Goal: Browse casually

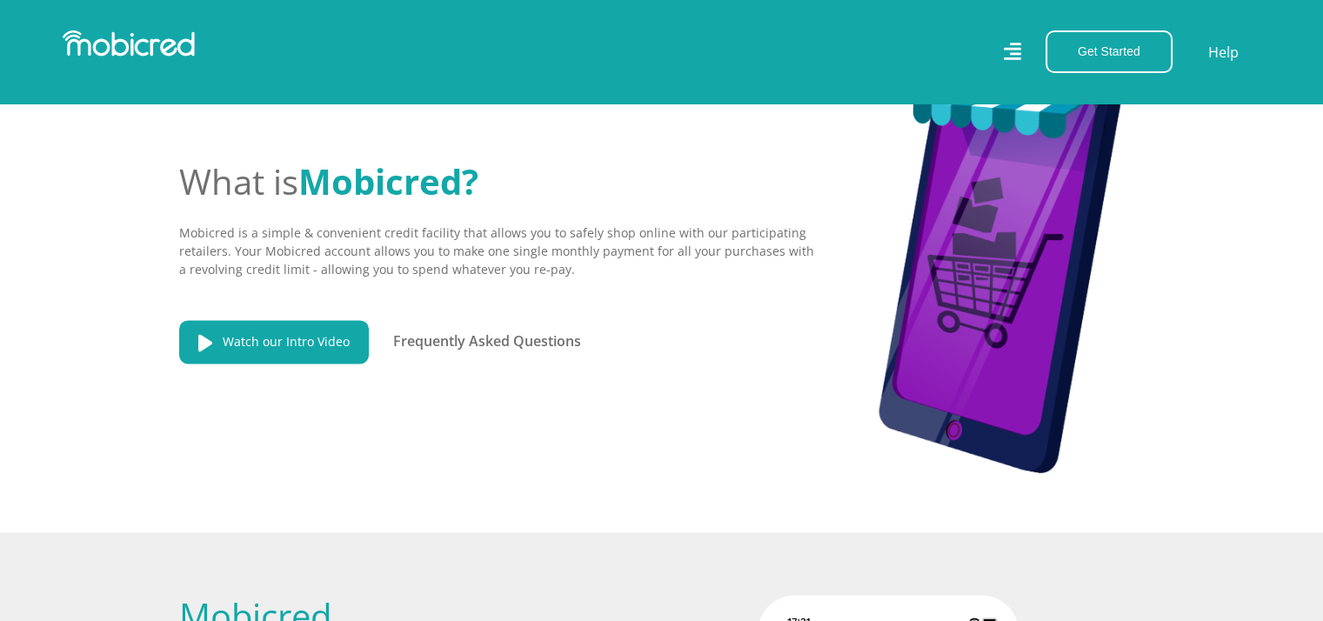
scroll to position [0, 3965]
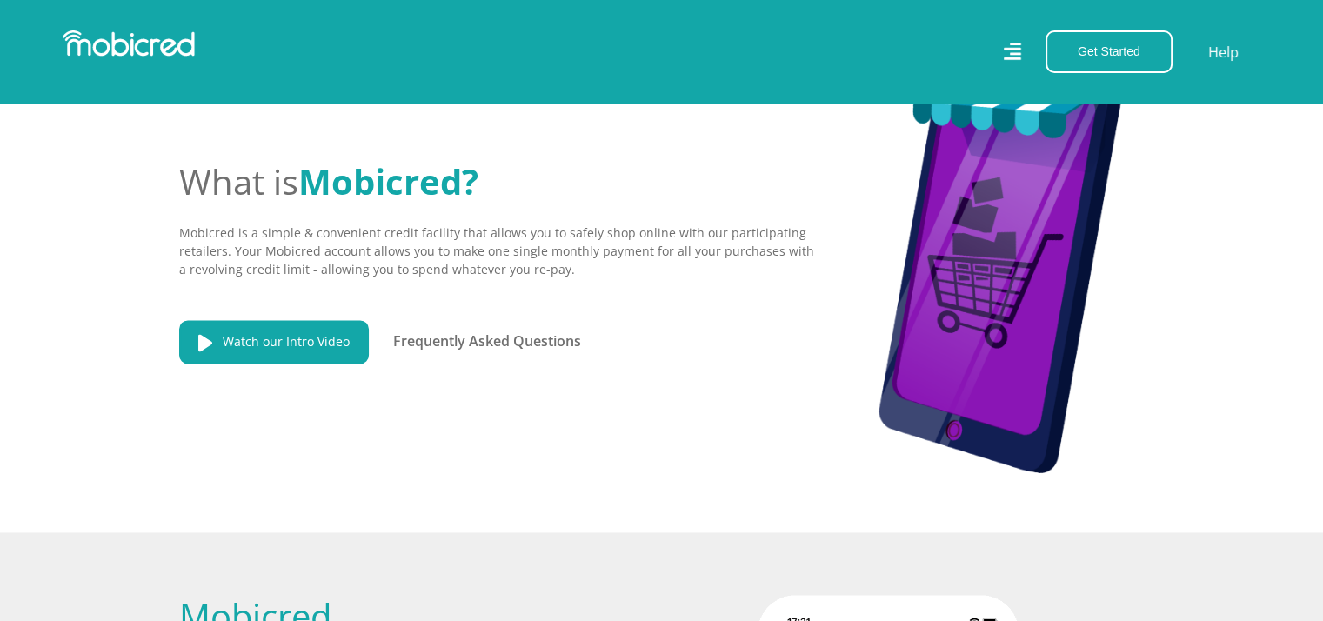
scroll to position [0, 3965]
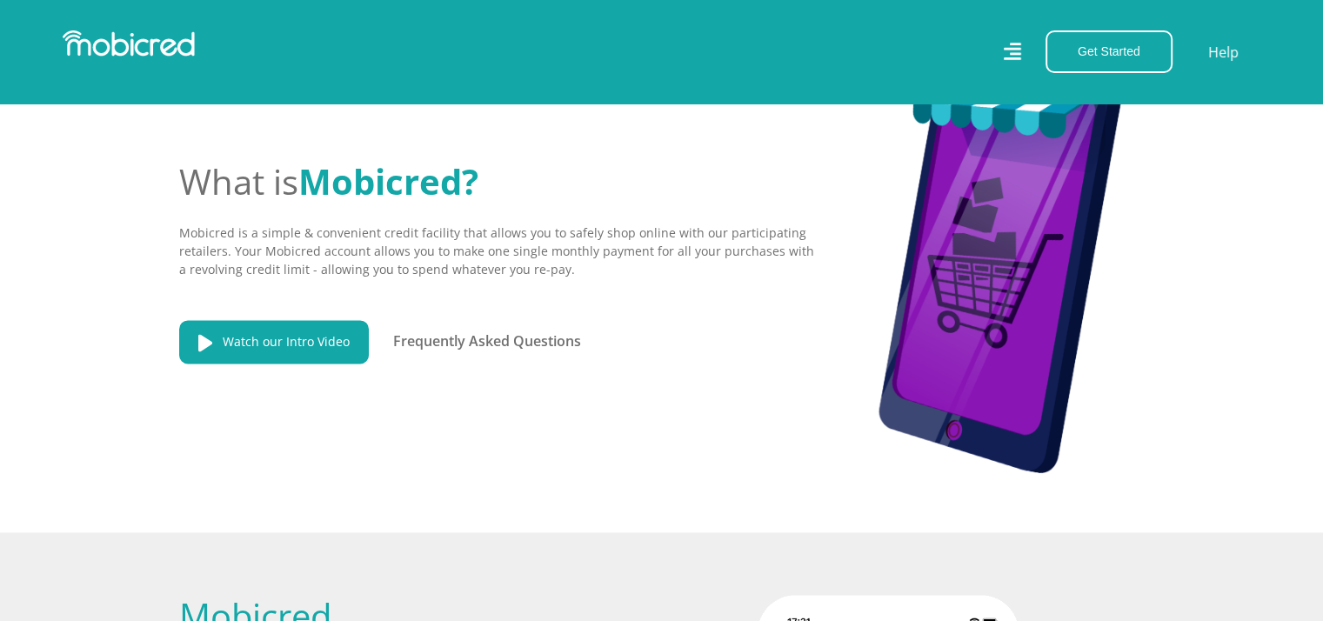
scroll to position [0, 1982]
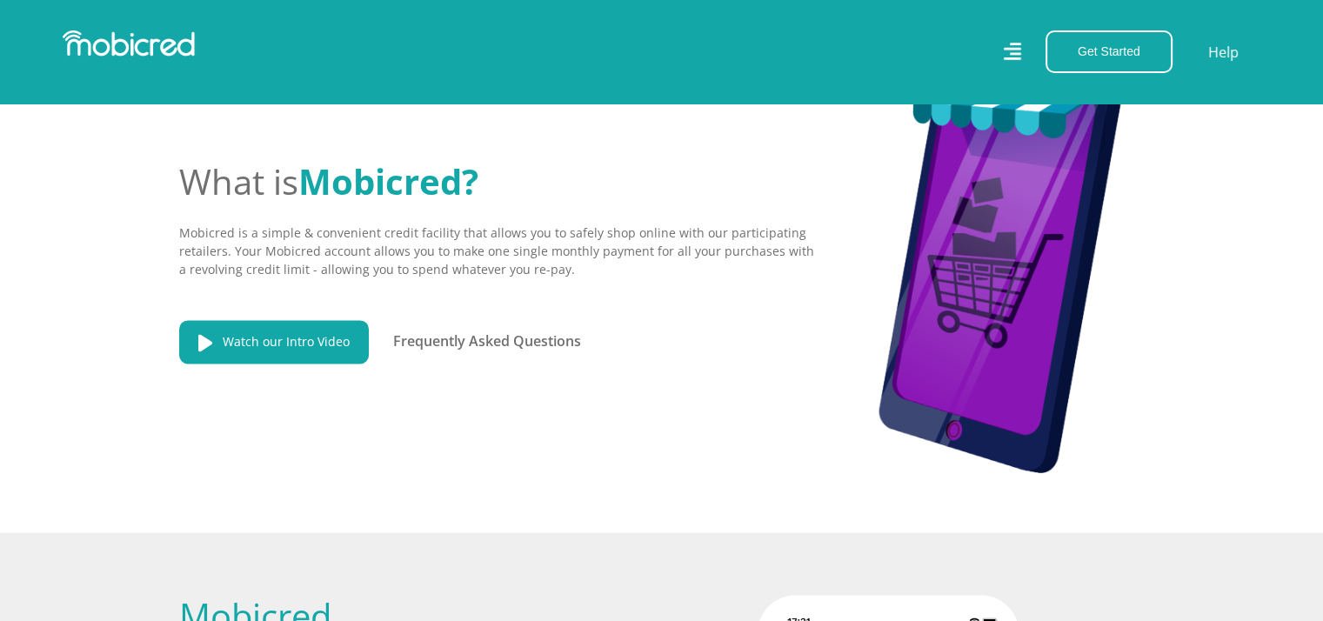
scroll to position [0, 313]
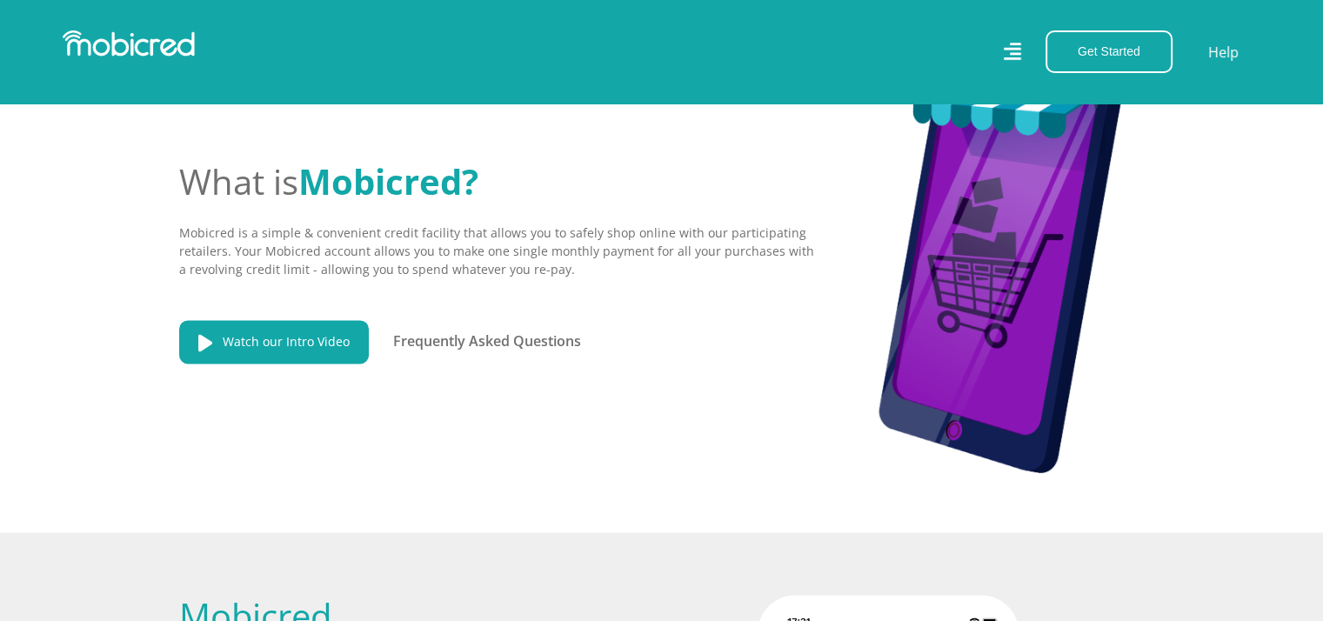
scroll to position [0, 2950]
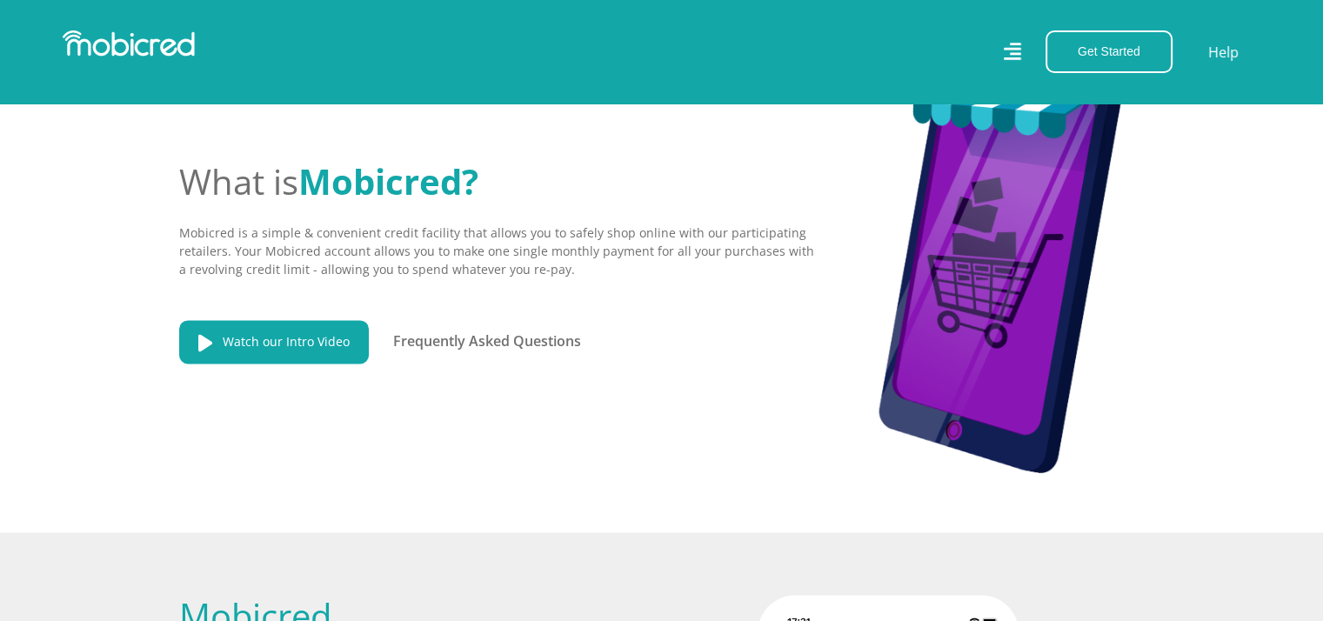
scroll to position [0, 3965]
